Goal: Task Accomplishment & Management: Use online tool/utility

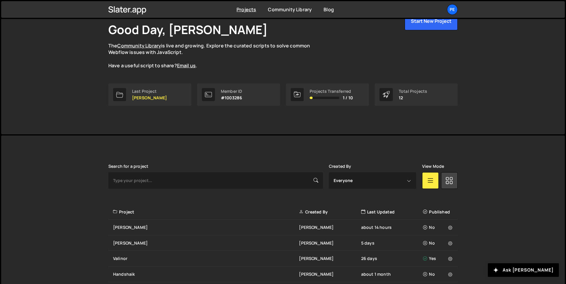
scroll to position [188, 0]
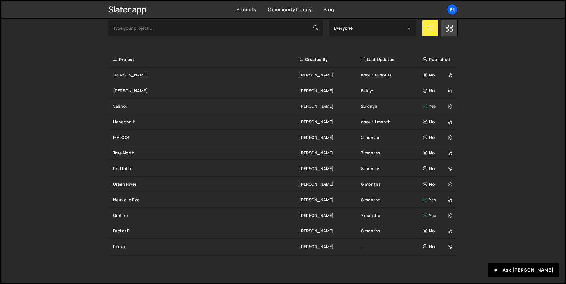
click at [120, 103] on div "Valinor" at bounding box center [206, 106] width 186 height 6
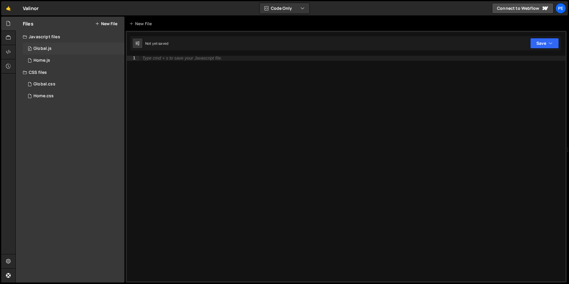
click at [55, 51] on div "0 Global.js 0" at bounding box center [74, 49] width 102 height 12
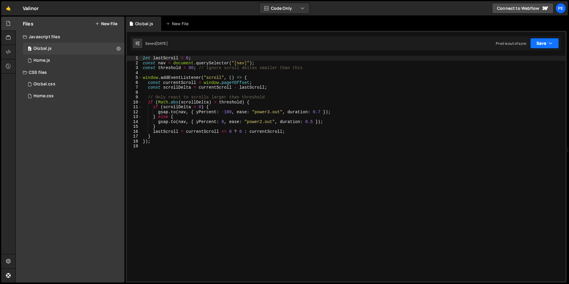
click at [543, 44] on button "Save" at bounding box center [544, 43] width 29 height 11
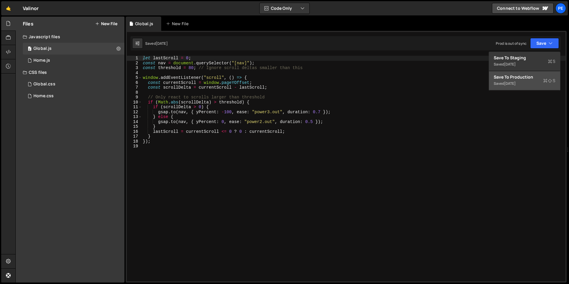
click at [518, 80] on div "Saved [DATE]" at bounding box center [524, 83] width 62 height 7
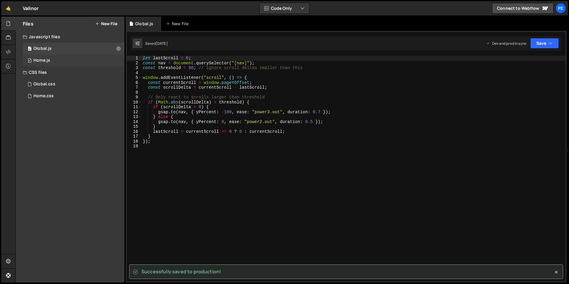
click at [70, 61] on div "0 Home.js 0" at bounding box center [74, 60] width 102 height 12
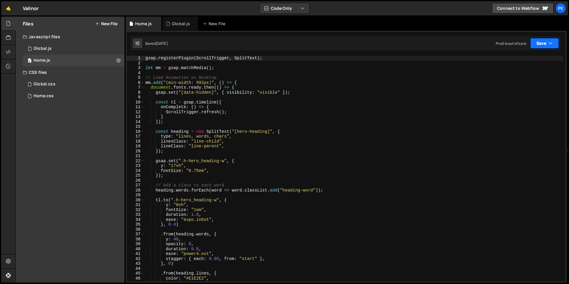
click at [545, 40] on button "Save" at bounding box center [544, 43] width 29 height 11
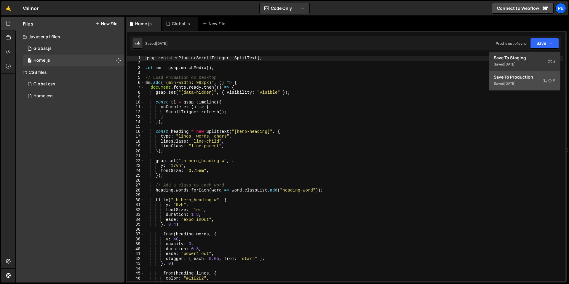
click at [515, 76] on div "Save to Production S" at bounding box center [524, 77] width 62 height 6
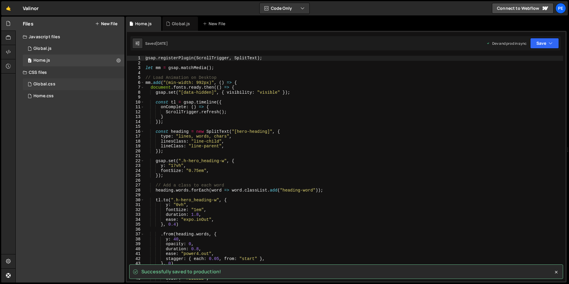
click at [56, 84] on div "Global.css 0" at bounding box center [74, 84] width 102 height 12
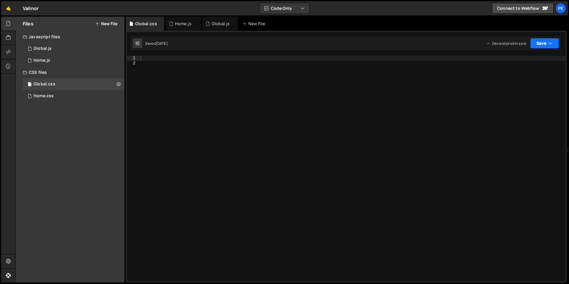
click at [538, 44] on button "Save" at bounding box center [544, 43] width 29 height 11
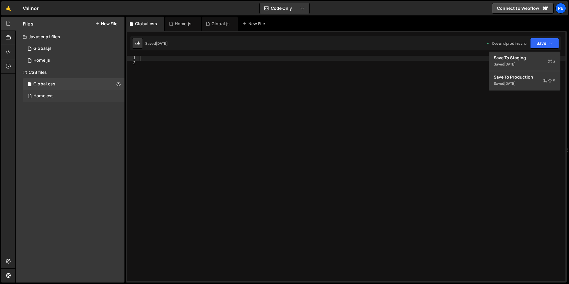
click at [65, 99] on div "Home.css 0" at bounding box center [74, 96] width 102 height 12
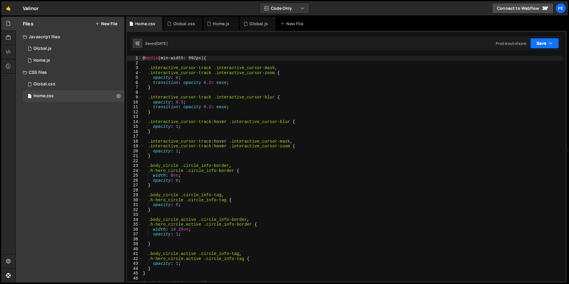
click at [546, 43] on button "Save" at bounding box center [544, 43] width 29 height 11
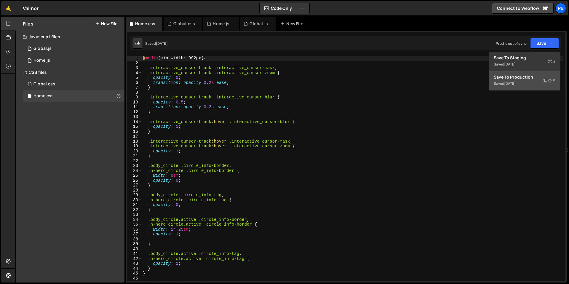
click at [524, 81] on div "Saved 1 week ago" at bounding box center [524, 83] width 62 height 7
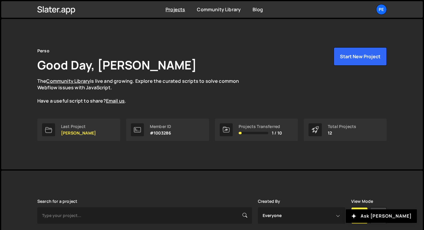
scroll to position [146, 0]
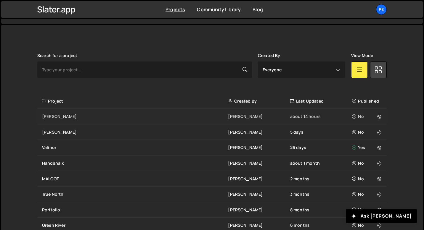
click at [52, 114] on div "[PERSON_NAME]" at bounding box center [135, 117] width 186 height 6
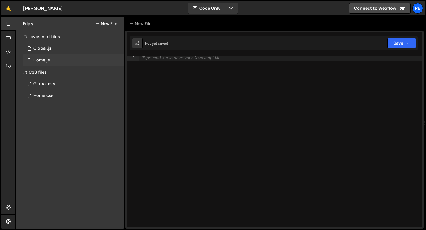
click at [46, 56] on div "0 Home.js 0" at bounding box center [74, 60] width 102 height 12
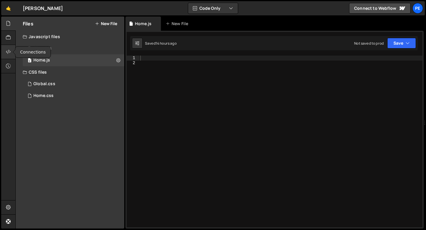
click at [7, 55] on icon at bounding box center [8, 52] width 5 height 7
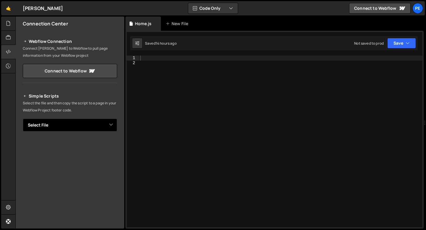
click at [66, 128] on select "Select File Global.js Home.js Global.css Home.css" at bounding box center [70, 125] width 94 height 13
click at [23, 119] on select "Select File Global.js Home.js Global.css Home.css" at bounding box center [70, 125] width 94 height 13
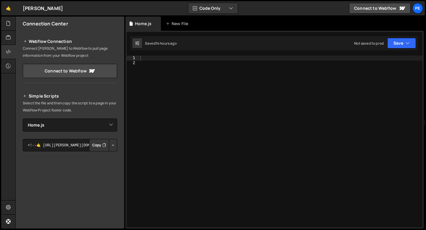
click at [102, 145] on icon "Button group with nested dropdown" at bounding box center [104, 145] width 4 height 6
click at [87, 124] on select "Select File Global.js Home.js Global.css Home.css" at bounding box center [70, 125] width 94 height 13
click at [23, 119] on select "Select File Global.js Home.js Global.css Home.css" at bounding box center [70, 125] width 94 height 13
click at [89, 144] on button "Copy" at bounding box center [99, 145] width 20 height 12
click at [90, 123] on select "Select File Global.js Home.js Global.css Home.css" at bounding box center [70, 125] width 94 height 13
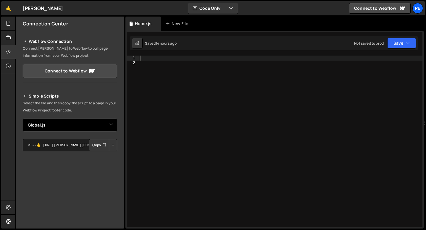
click at [23, 119] on select "Select File Global.js Home.js Global.css Home.css" at bounding box center [70, 125] width 94 height 13
click at [97, 145] on button "Copy" at bounding box center [99, 145] width 20 height 12
click at [94, 123] on select "Select File Global.js Home.js Global.css Home.css" at bounding box center [70, 125] width 94 height 13
select select "47050"
click at [23, 119] on select "Select File Global.js Home.js Global.css Home.css" at bounding box center [70, 125] width 94 height 13
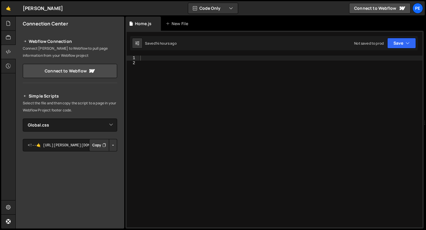
click at [102, 146] on icon "Button group with nested dropdown" at bounding box center [104, 145] width 4 height 6
click at [12, 6] on link "🤙" at bounding box center [8, 8] width 15 height 14
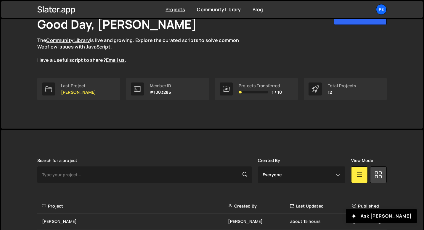
scroll to position [62, 0]
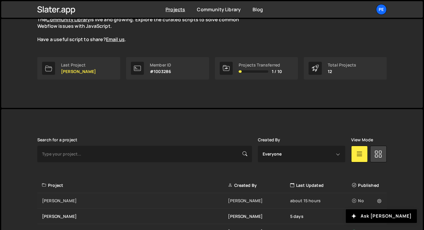
click at [70, 198] on div "[PERSON_NAME]" at bounding box center [135, 201] width 186 height 6
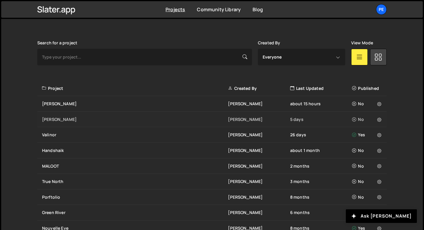
scroll to position [169, 0]
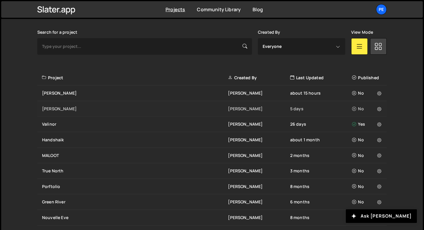
click at [56, 112] on div "[PERSON_NAME] 5 days No" at bounding box center [211, 109] width 349 height 16
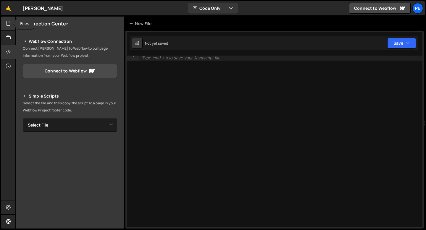
click at [11, 23] on div at bounding box center [8, 24] width 15 height 14
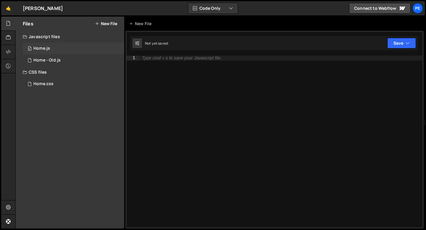
click at [49, 51] on div "Home.js" at bounding box center [41, 48] width 17 height 5
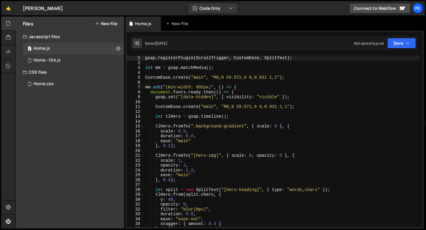
click at [145, 59] on div "gsap . registerPlugin ( ScrollTrigger , CustomEase , SplitText ) ; let mm = gsa…" at bounding box center [282, 147] width 276 height 182
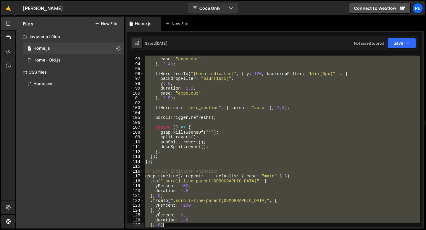
scroll to position [487, 0]
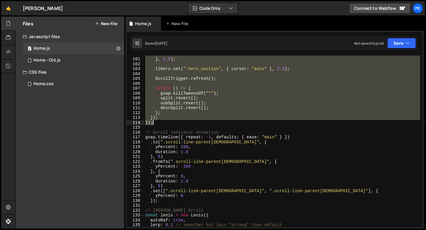
drag, startPoint x: 145, startPoint y: 58, endPoint x: 178, endPoint y: 122, distance: 72.2
click at [178, 122] on div "ease : "expo.out" } , 2.5 ) ; tlHero . set ( ".hero_section" , { cursor : "auto…" at bounding box center [282, 143] width 276 height 182
type textarea "}); });"
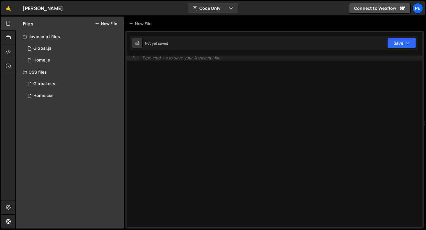
click at [146, 73] on div "Type cmd + s to save your Javascript file." at bounding box center [281, 147] width 284 height 182
paste textarea "});"
type textarea "});"
